Goal: Check status: Check status

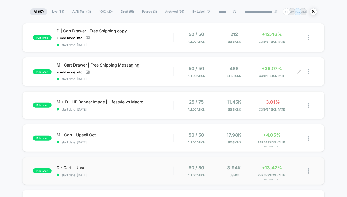
scroll to position [29, 0]
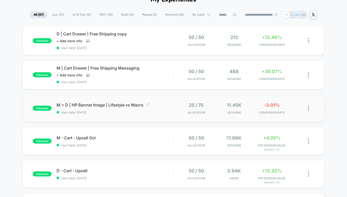
click at [143, 107] on div "M + D | HP Banner Image | Lifestyle vs Macro Click to edit experience details C…" at bounding box center [115, 108] width 117 height 12
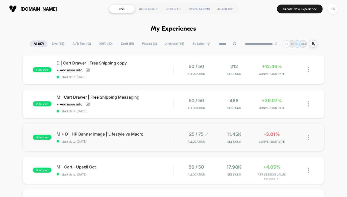
click at [200, 136] on span "25 / 75" at bounding box center [196, 133] width 15 height 5
